Goal: Submit feedback/report problem

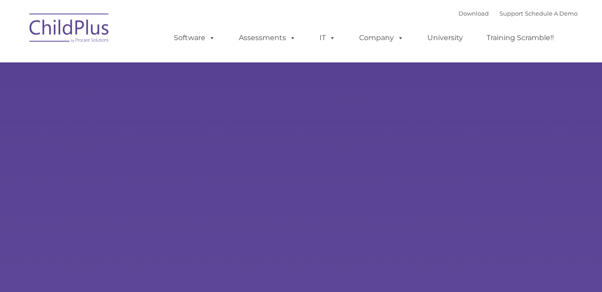
select select "MEDIUM"
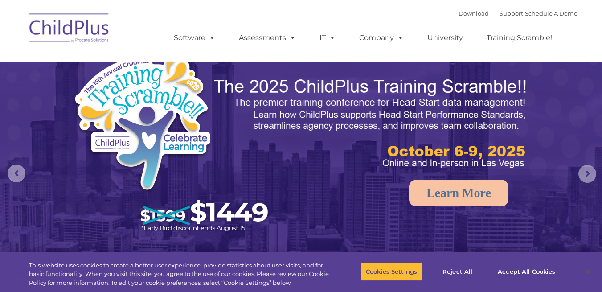
select select "MEDIUM"
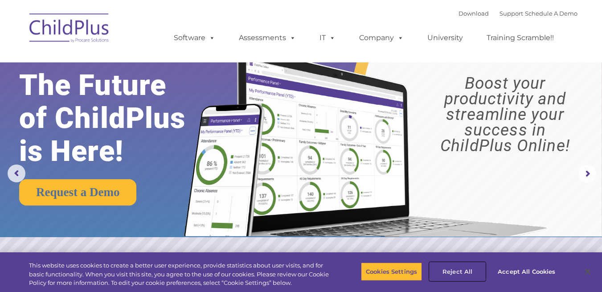
click at [458, 273] on button "Reject All" at bounding box center [457, 271] width 56 height 19
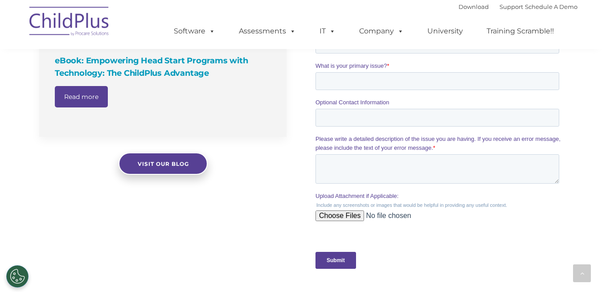
scroll to position [784, 0]
